Goal: Transaction & Acquisition: Purchase product/service

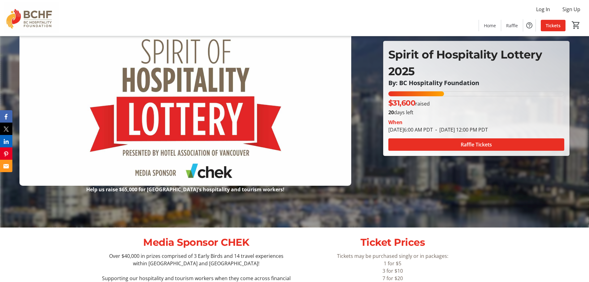
scroll to position [62, 0]
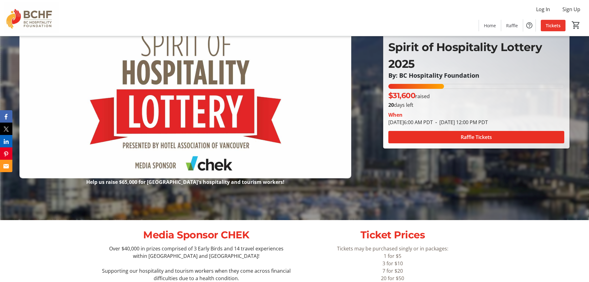
click at [556, 27] on span "Tickets" at bounding box center [553, 25] width 15 height 6
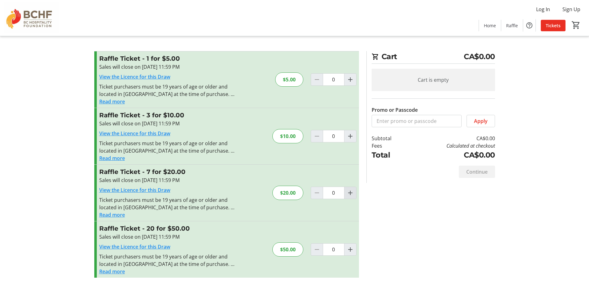
click at [351, 192] on mat-icon "Increment by one" at bounding box center [350, 192] width 7 height 7
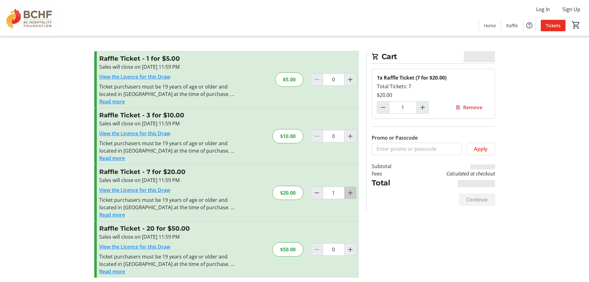
click at [351, 191] on mat-icon "Increment by one" at bounding box center [350, 192] width 7 height 7
type input "2"
click at [351, 191] on mat-icon "Increment by one" at bounding box center [350, 192] width 7 height 7
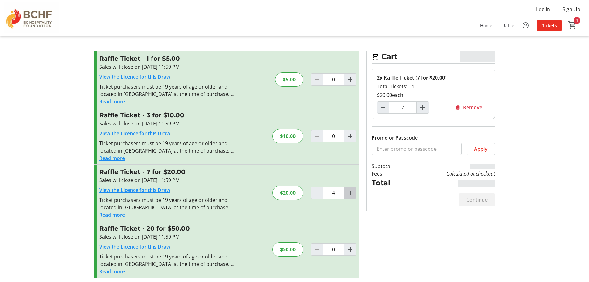
click at [351, 191] on mat-icon "Increment by one" at bounding box center [350, 192] width 7 height 7
type input "6"
click at [351, 191] on mat-icon "Increment by one" at bounding box center [350, 192] width 7 height 7
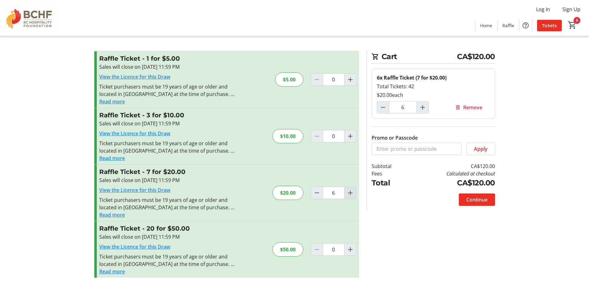
type input "7"
click at [318, 193] on mat-icon "Decrement by one" at bounding box center [316, 192] width 7 height 7
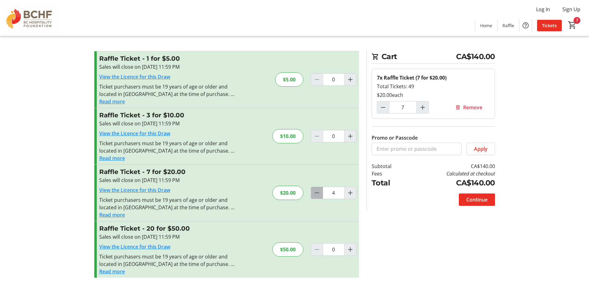
click at [318, 193] on mat-icon "Decrement by one" at bounding box center [316, 192] width 7 height 7
type input "1"
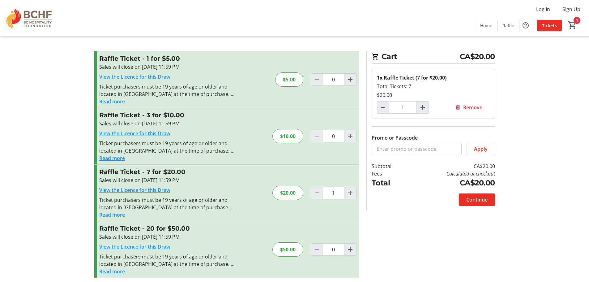
click at [479, 200] on span "Continue" at bounding box center [477, 199] width 21 height 7
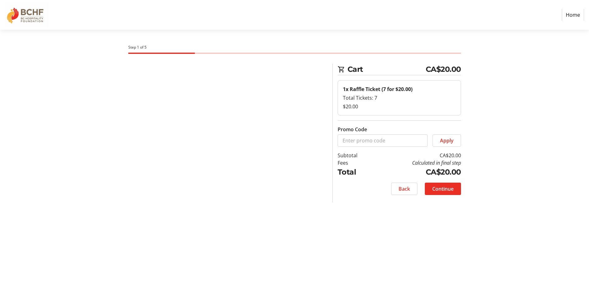
select select "CA"
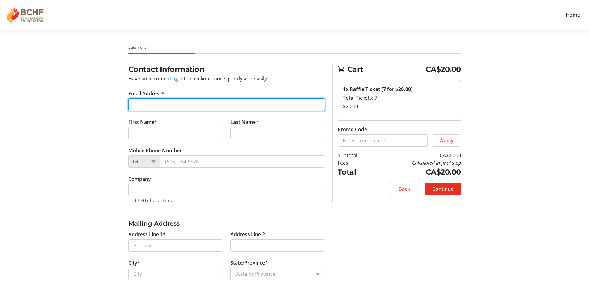
click at [146, 107] on input "Email Address*" at bounding box center [226, 104] width 197 height 12
type input "[EMAIL_ADDRESS][DOMAIN_NAME]"
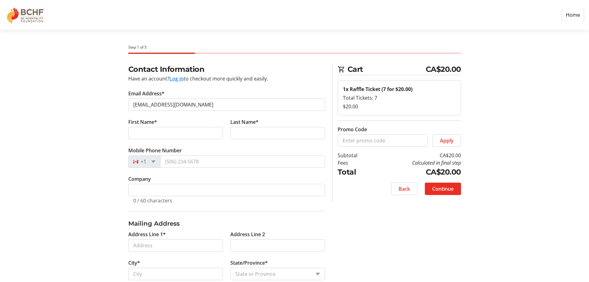
type input "Summer"
type input "[PERSON_NAME]"
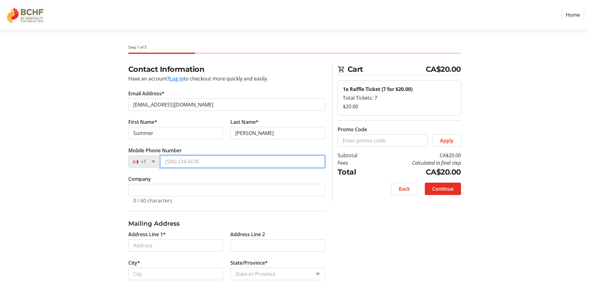
type input "[PHONE_NUMBER]"
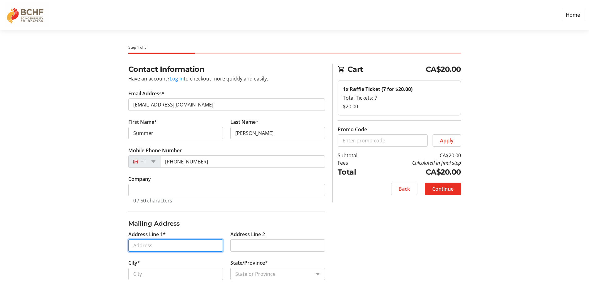
type input "Bassano"
type input "[GEOGRAPHIC_DATA]"
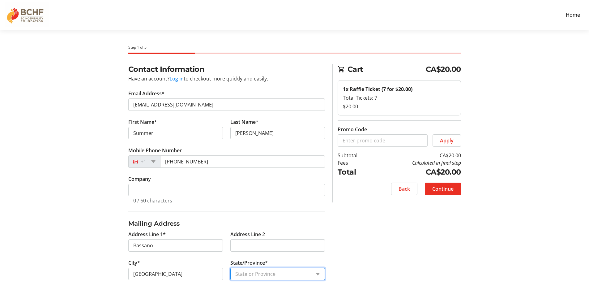
select select "BC"
type input "V3G 2y2"
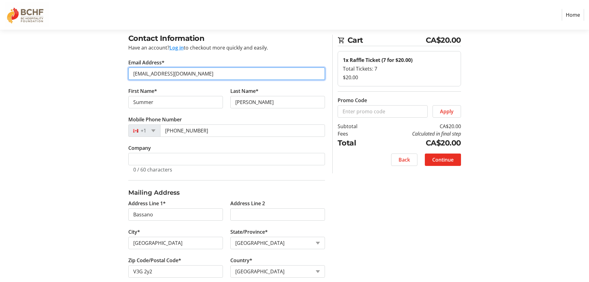
scroll to position [62, 0]
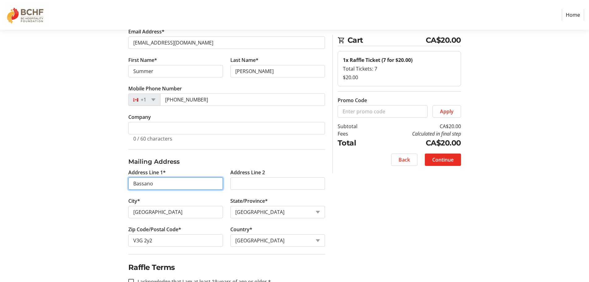
drag, startPoint x: 164, startPoint y: 184, endPoint x: 65, endPoint y: 181, distance: 99.1
click at [65, 181] on section "Step 1 of 5 Cart CA$20.00 1x Raffle Ticket (7 for $20.00) Total Tickets: 7 $20.…" at bounding box center [294, 160] width 589 height 384
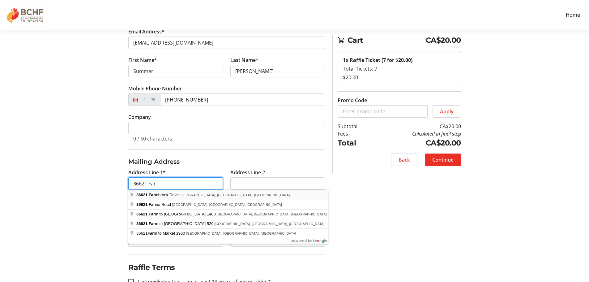
type input "[STREET_ADDRESS][PERSON_NAME]"
click at [415, 227] on div "Contact Information Have an account? Log in to checkout more quickly and easily…" at bounding box center [295, 177] width 408 height 350
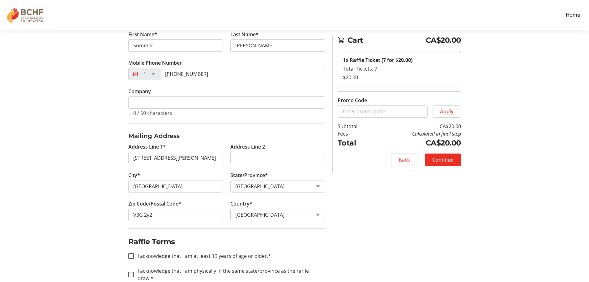
scroll to position [93, 0]
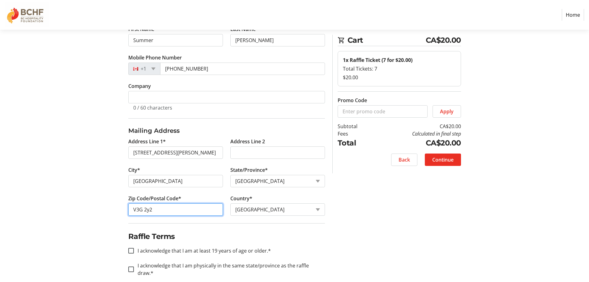
drag, startPoint x: 144, startPoint y: 209, endPoint x: 158, endPoint y: 209, distance: 14.5
click at [158, 209] on input "V3G 2y2" at bounding box center [175, 209] width 95 height 12
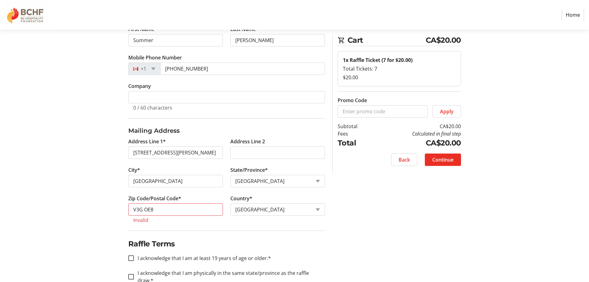
click at [346, 225] on div "Contact Information Have an account? Log in to checkout more quickly and easily…" at bounding box center [295, 150] width 408 height 358
click at [144, 210] on input "V3G OE8" at bounding box center [175, 209] width 95 height 12
type input "V3GOE8"
click at [347, 242] on div "Contact Information Have an account? Log in to checkout more quickly and easily…" at bounding box center [295, 150] width 408 height 358
click at [279, 234] on fieldset "Raffle Terms I acknowledge that I am at least 19 years of age or older.* I ackn…" at bounding box center [226, 275] width 197 height 91
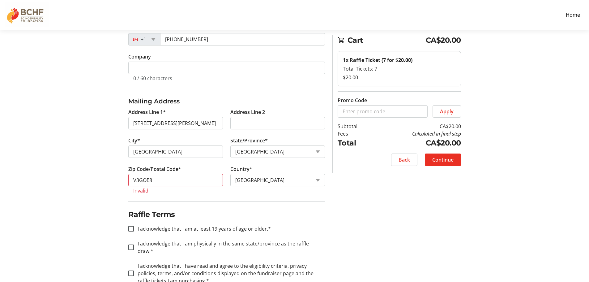
scroll to position [132, 0]
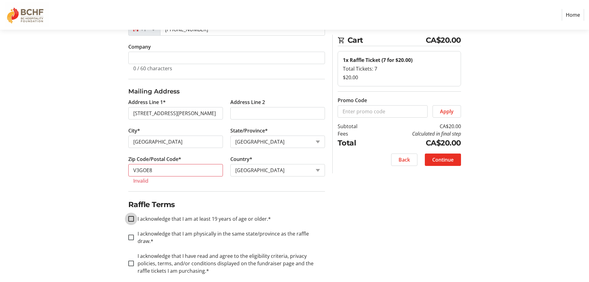
click at [131, 218] on input "I acknowledge that I am at least 19 years of age or older.*" at bounding box center [131, 219] width 6 height 6
checkbox input "true"
click at [132, 234] on input "I acknowledge that I am physically in the same state/province as the raffle dra…" at bounding box center [131, 237] width 6 height 6
checkbox input "true"
click at [127, 256] on div at bounding box center [131, 263] width 15 height 15
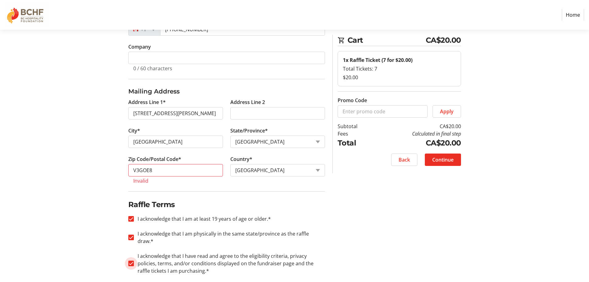
checkbox input "true"
click at [437, 161] on span "Continue" at bounding box center [442, 159] width 21 height 7
click at [160, 173] on input "V3GOE8" at bounding box center [175, 170] width 95 height 12
drag, startPoint x: 158, startPoint y: 170, endPoint x: 118, endPoint y: 173, distance: 39.7
click at [116, 172] on div "Contact Information Have an account? Log in to checkout more quickly and easily…" at bounding box center [295, 111] width 408 height 358
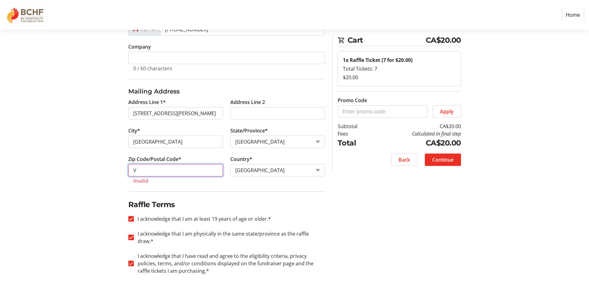
type input "V3G 2y2"
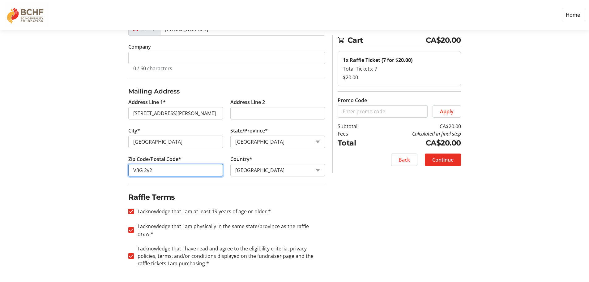
scroll to position [125, 0]
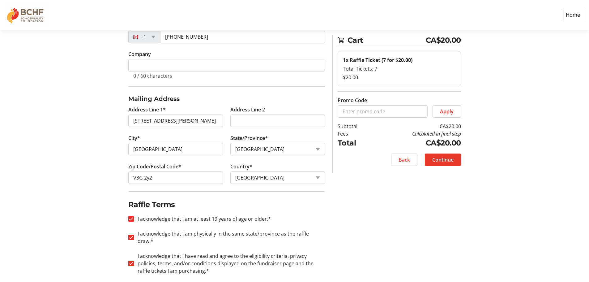
click at [444, 162] on span "Continue" at bounding box center [442, 159] width 21 height 7
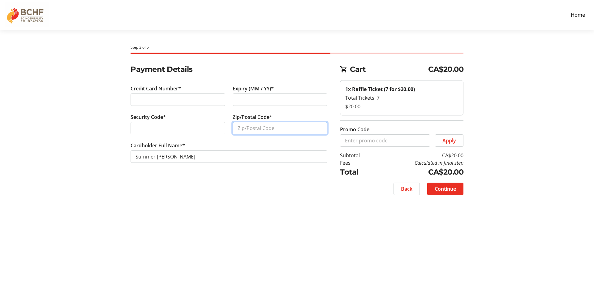
click at [257, 132] on input "Zip/Postal Code*" at bounding box center [280, 128] width 95 height 12
type input "V3G2Y2"
click at [442, 187] on span "Continue" at bounding box center [445, 188] width 21 height 7
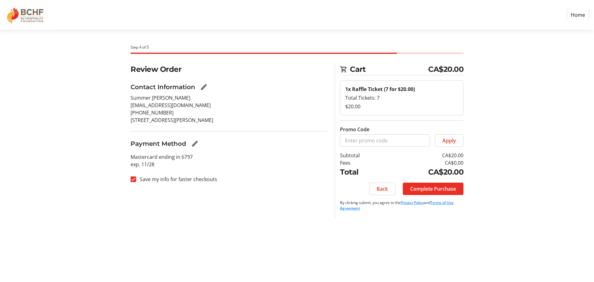
click at [442, 187] on span "Complete Purchase" at bounding box center [433, 188] width 46 height 7
